Goal: Browse casually: Explore the website without a specific task or goal

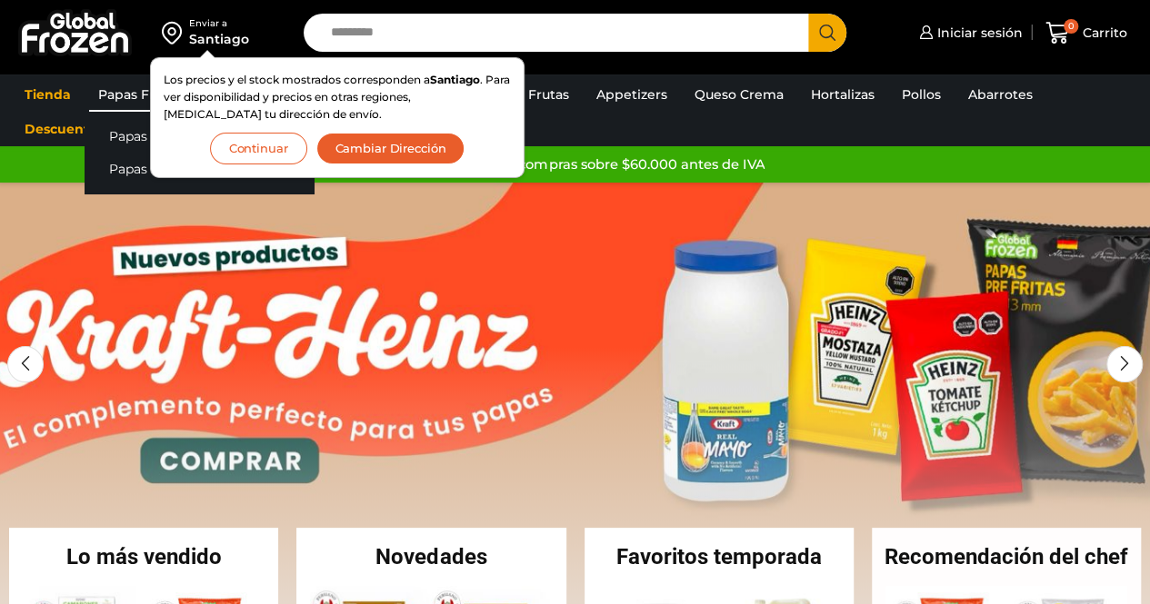
click at [116, 92] on link "Papas Fritas" at bounding box center [137, 94] width 97 height 35
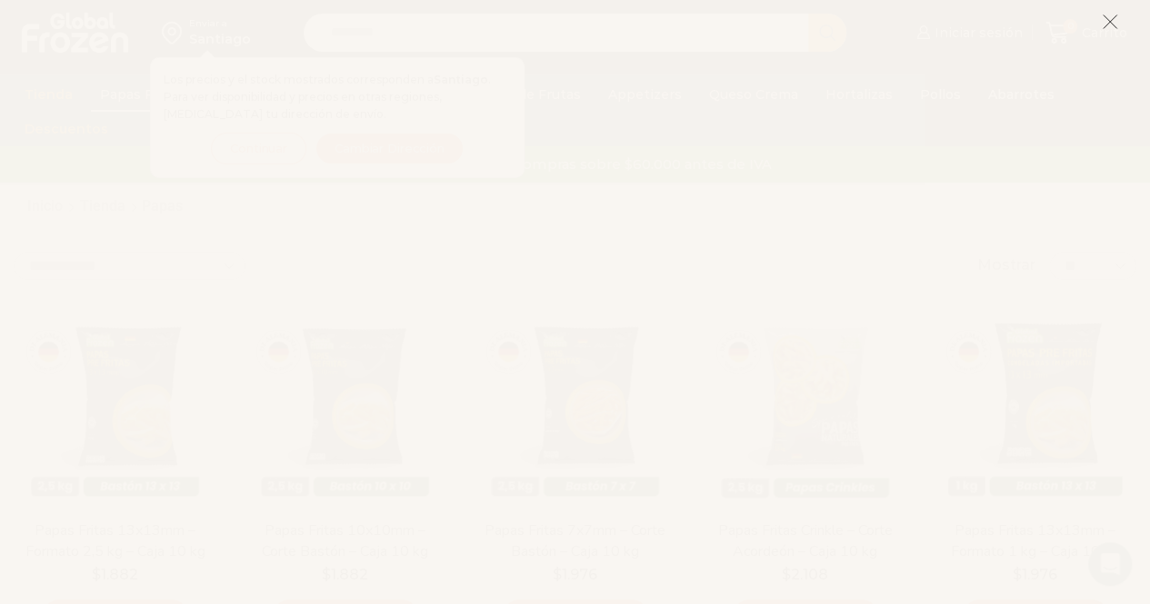
click at [1107, 21] on icon at bounding box center [1110, 22] width 16 height 16
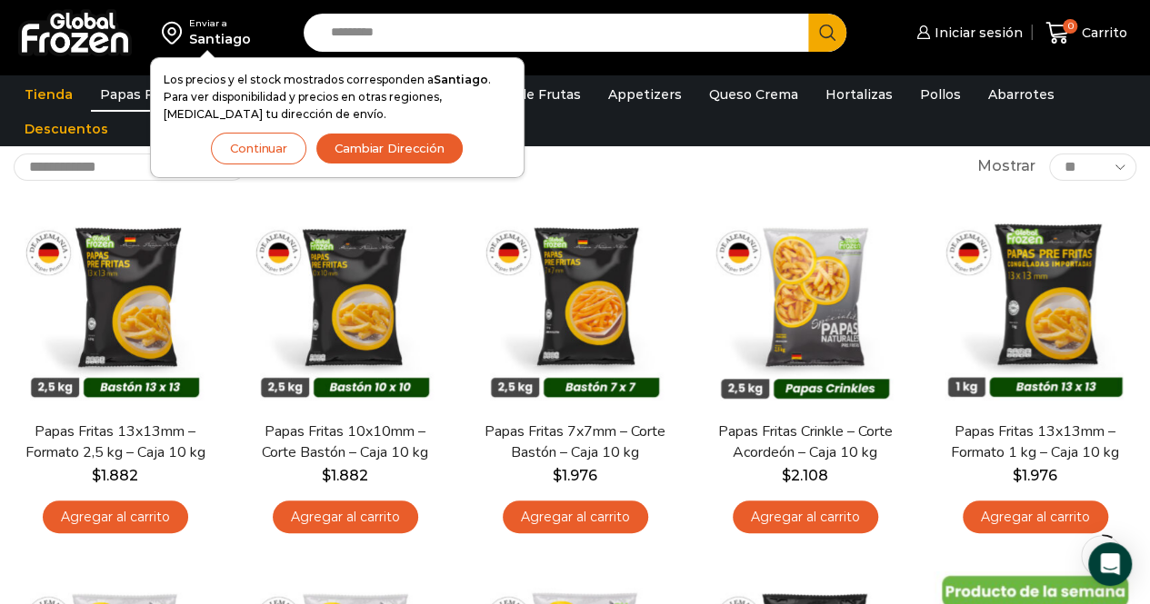
scroll to position [105, 0]
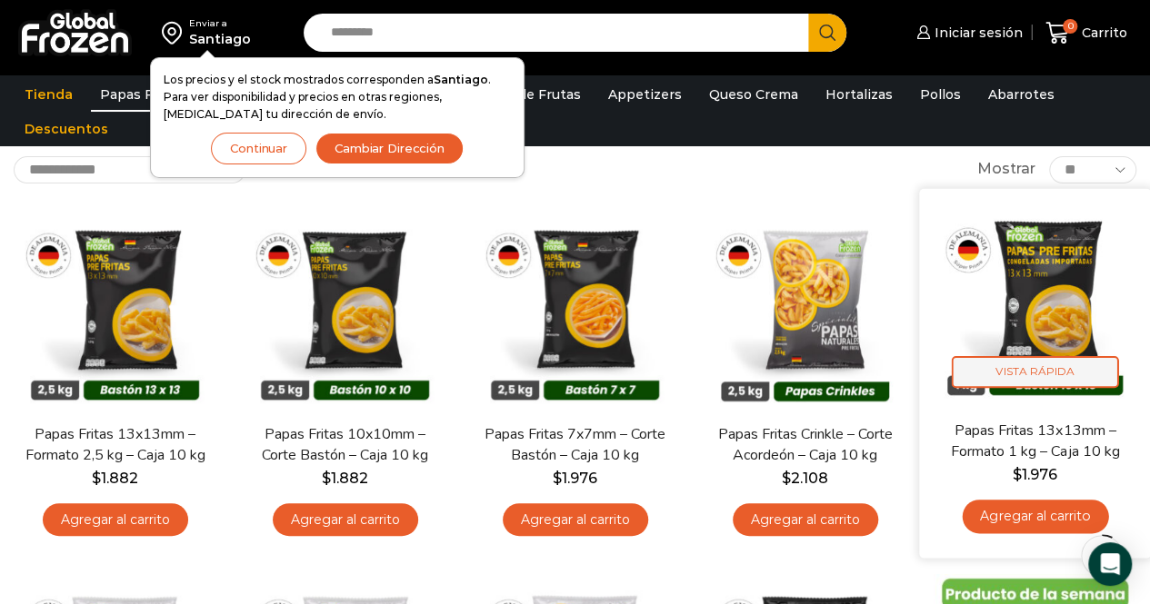
click at [1027, 375] on span "Vista Rápida" at bounding box center [1035, 372] width 167 height 32
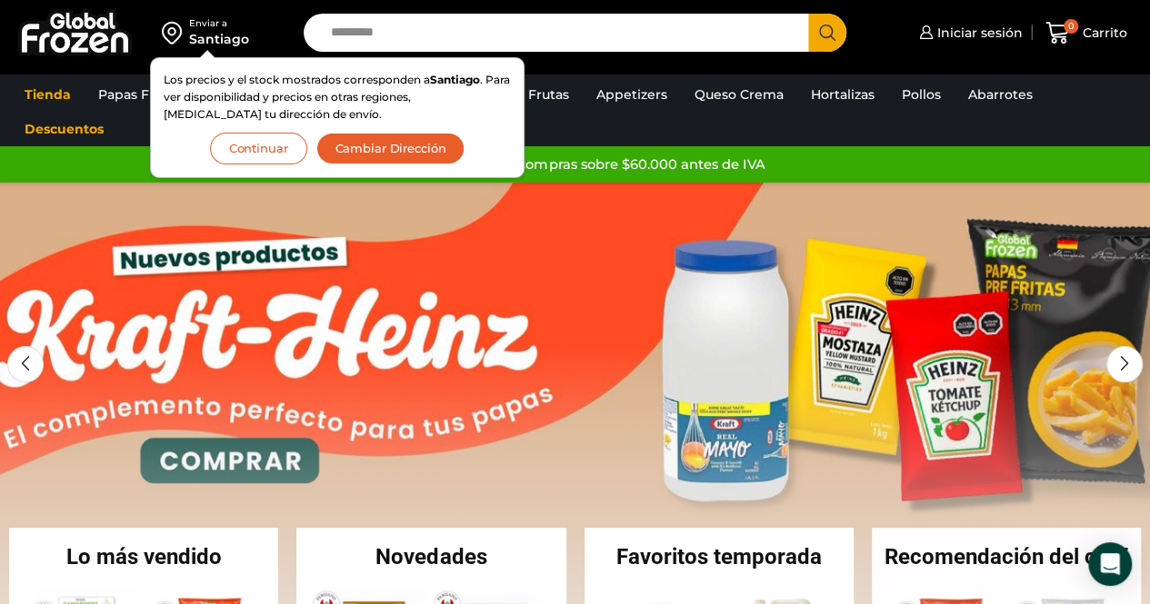
click at [130, 125] on ul "Tienda Papas Fritas Papas Bastón Papas Especiales Camarones Camarones Crudos Pe…" at bounding box center [575, 111] width 1128 height 69
click at [245, 145] on button "Continuar" at bounding box center [258, 149] width 97 height 32
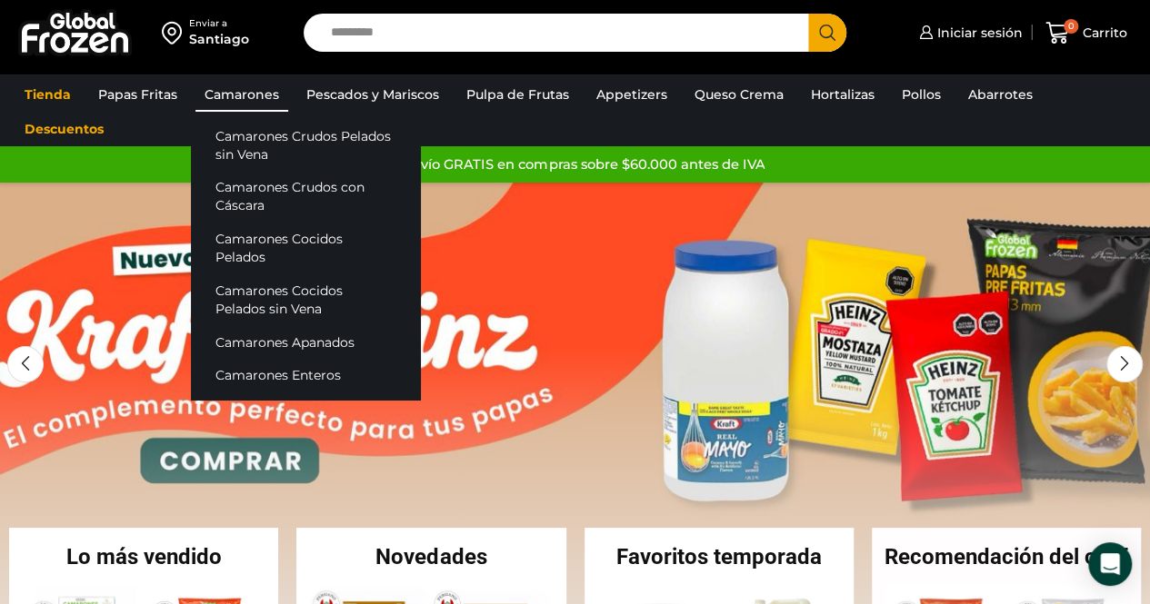
click at [228, 94] on link "Camarones" at bounding box center [241, 94] width 93 height 35
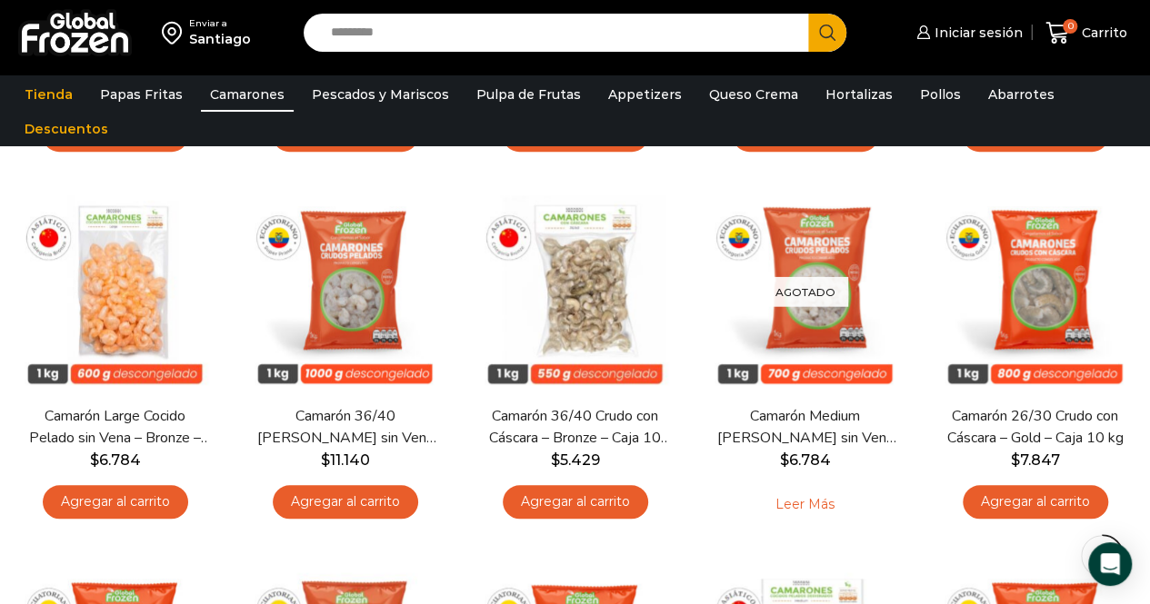
scroll to position [500, 0]
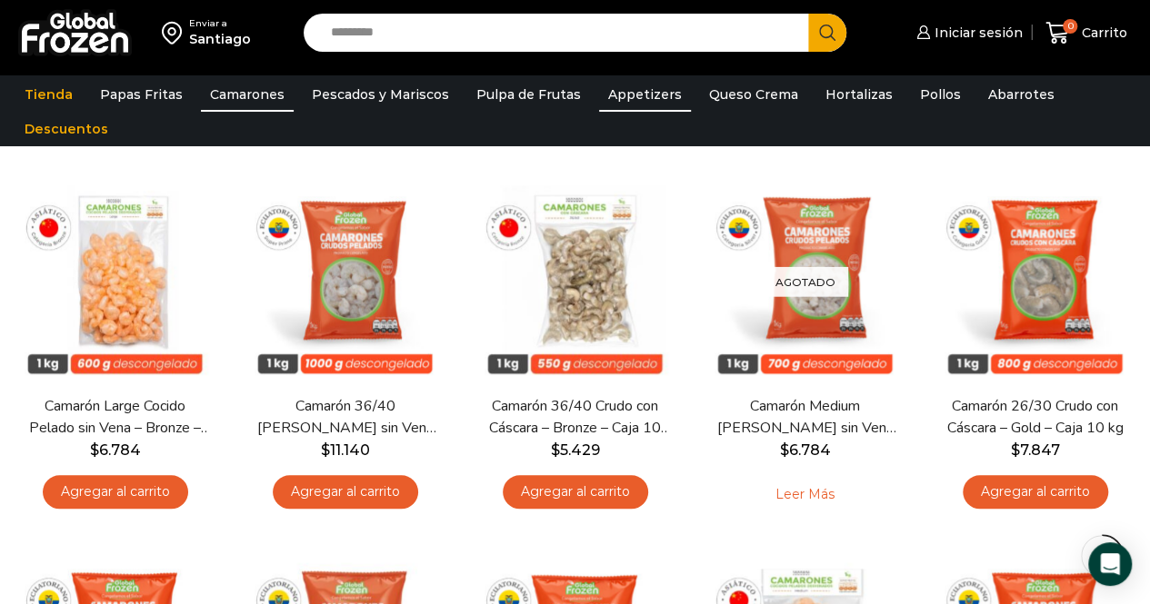
click at [622, 93] on link "Appetizers" at bounding box center [645, 94] width 92 height 35
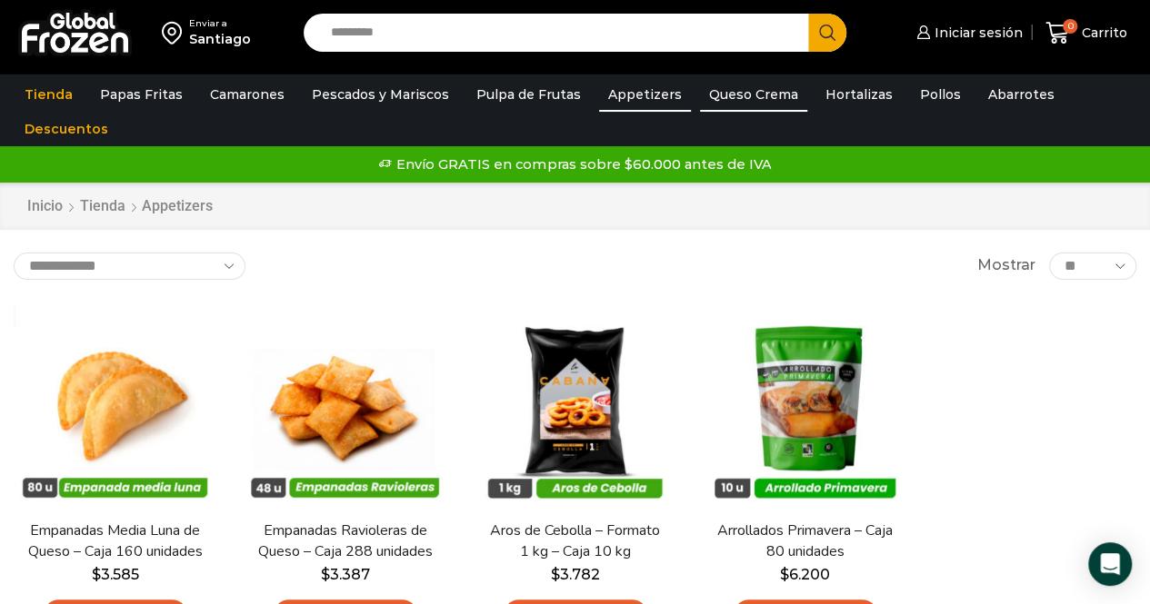
click at [711, 95] on link "Queso Crema" at bounding box center [753, 94] width 107 height 35
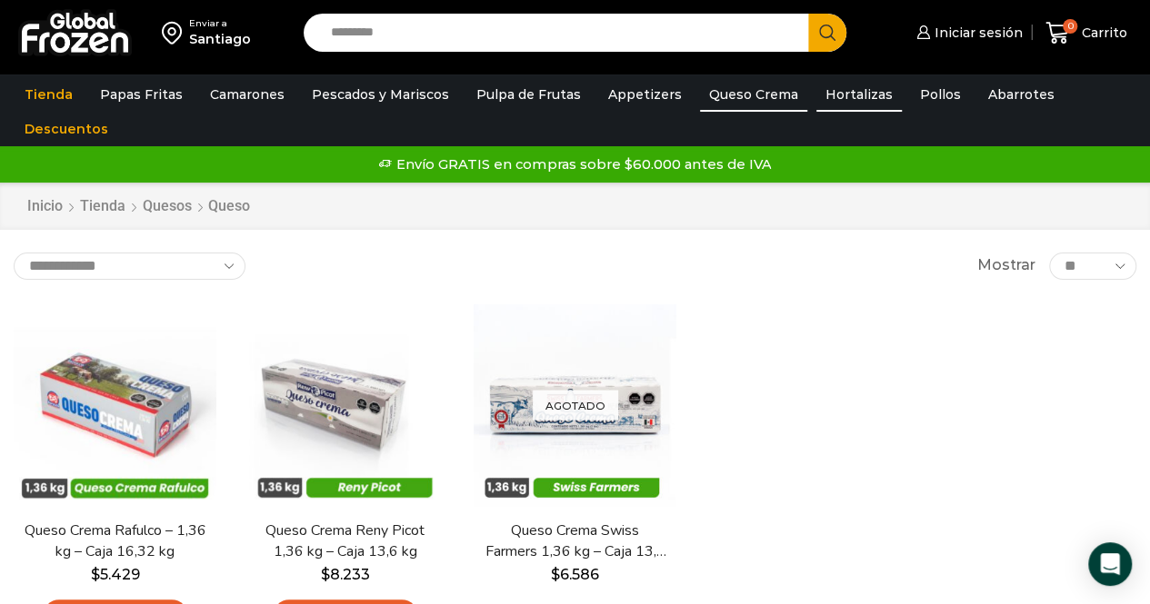
click at [822, 93] on link "Hortalizas" at bounding box center [858, 94] width 85 height 35
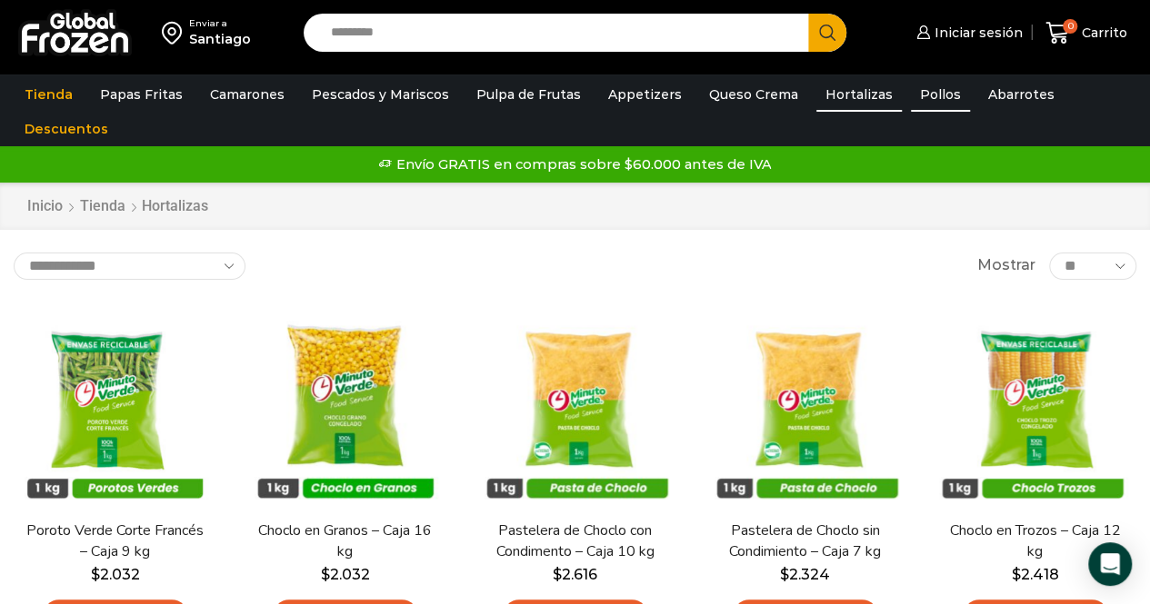
click at [913, 96] on link "Pollos" at bounding box center [940, 94] width 59 height 35
